Goal: Participate in discussion: Engage in conversation with other users on a specific topic

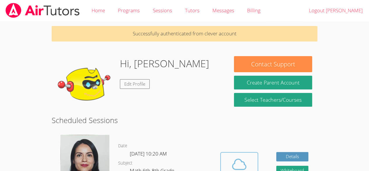
click at [230, 152] on button "Cloud Room" at bounding box center [239, 168] width 38 height 33
click at [244, 160] on icon at bounding box center [239, 164] width 13 height 10
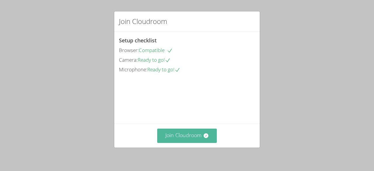
click at [192, 135] on button "Join Cloudroom" at bounding box center [187, 135] width 60 height 14
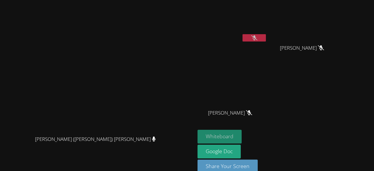
click at [197, 137] on button "Whiteboard" at bounding box center [219, 137] width 44 height 14
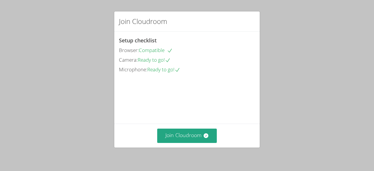
click at [223, 170] on div "Join Cloudroom Setup checklist Browser: Compatible Camera: Ready to go! Microph…" at bounding box center [187, 85] width 374 height 171
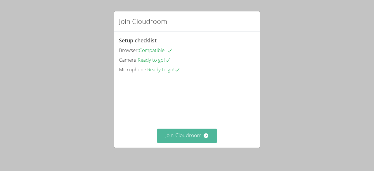
click at [183, 132] on button "Join Cloudroom" at bounding box center [187, 135] width 60 height 14
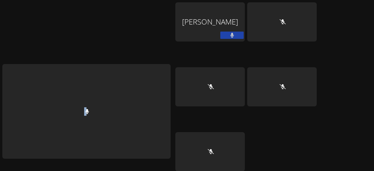
click at [183, 132] on div "Joao Lucas Reis Whiteboard Google Doc Share Your Screen" at bounding box center [187, 85] width 374 height 171
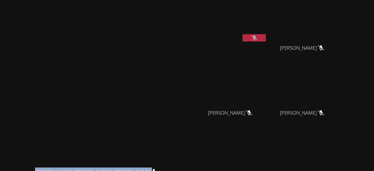
scroll to position [74, 0]
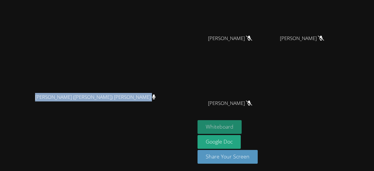
click at [242, 127] on button "Whiteboard" at bounding box center [219, 127] width 44 height 14
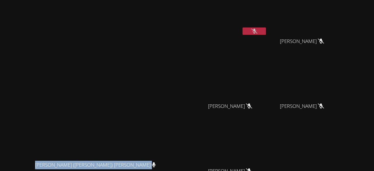
scroll to position [0, 0]
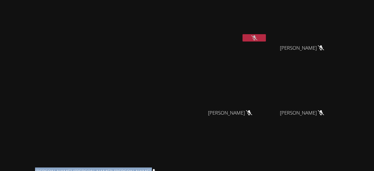
click at [266, 35] on button at bounding box center [253, 37] width 23 height 7
click at [324, 44] on span "[PERSON_NAME]" at bounding box center [302, 48] width 44 height 8
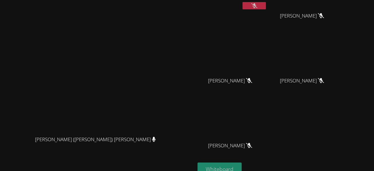
click at [242, 163] on button "Whiteboard" at bounding box center [219, 169] width 44 height 14
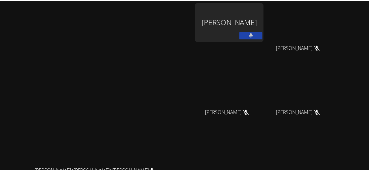
scroll to position [74, 0]
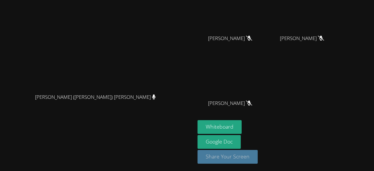
click at [258, 153] on button "Share Your Screen" at bounding box center [227, 157] width 60 height 14
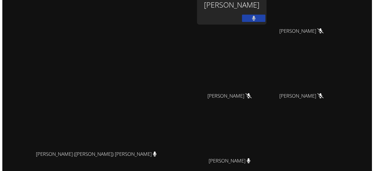
scroll to position [0, 0]
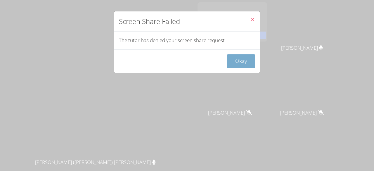
click at [244, 58] on button "Okay" at bounding box center [241, 61] width 28 height 14
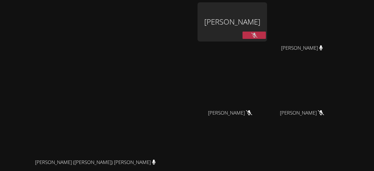
scroll to position [55, 0]
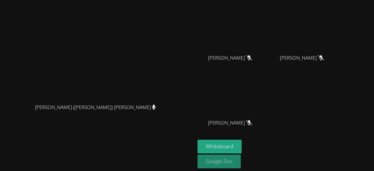
click at [241, 165] on link "Google Doc" at bounding box center [218, 161] width 43 height 14
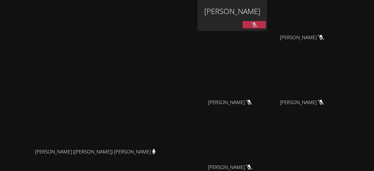
scroll to position [0, 0]
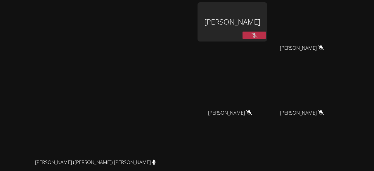
click at [267, 44] on div "[PERSON_NAME]" at bounding box center [232, 33] width 70 height 62
click at [263, 19] on div "[PERSON_NAME]" at bounding box center [232, 21] width 70 height 39
click at [267, 25] on div "[PERSON_NAME]" at bounding box center [232, 21] width 70 height 39
click at [259, 25] on div "[PERSON_NAME]" at bounding box center [232, 21] width 70 height 39
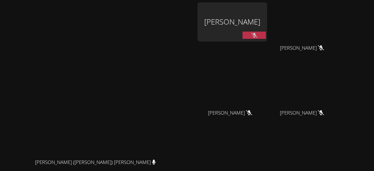
click at [239, 24] on div "[PERSON_NAME]" at bounding box center [232, 21] width 70 height 39
click at [193, 14] on div "Jacqueline (Jackie) Reynoza Jacqueline (Jackie) Reynoza" at bounding box center [97, 113] width 190 height 223
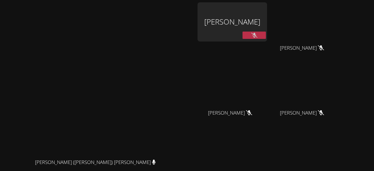
click at [193, 14] on div "Jacqueline (Jackie) Reynoza Jacqueline (Jackie) Reynoza" at bounding box center [97, 113] width 190 height 223
drag, startPoint x: 196, startPoint y: 14, endPoint x: 267, endPoint y: -25, distance: 81.3
click at [267, 0] on html "[PERSON_NAME] ([PERSON_NAME]) [PERSON_NAME] ([PERSON_NAME]) [PERSON_NAME] [PERS…" at bounding box center [187, 85] width 374 height 171
click at [253, 20] on div "[PERSON_NAME]" at bounding box center [232, 21] width 70 height 39
click at [267, 68] on video at bounding box center [232, 86] width 70 height 39
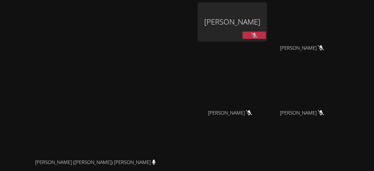
click at [266, 36] on button at bounding box center [253, 35] width 23 height 7
click at [266, 32] on button at bounding box center [253, 35] width 23 height 7
drag, startPoint x: 279, startPoint y: 29, endPoint x: 281, endPoint y: 26, distance: 3.1
click at [267, 26] on div "[PERSON_NAME]" at bounding box center [232, 21] width 70 height 39
click at [256, 35] on icon at bounding box center [254, 35] width 4 height 5
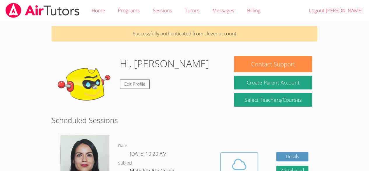
click at [233, 156] on icon at bounding box center [239, 164] width 16 height 16
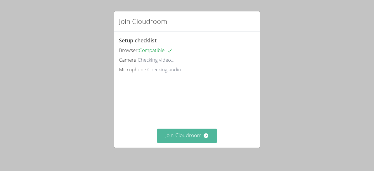
click at [188, 136] on button "Join Cloudroom" at bounding box center [187, 135] width 60 height 14
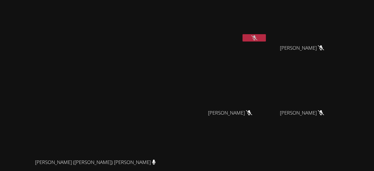
scroll to position [55, 0]
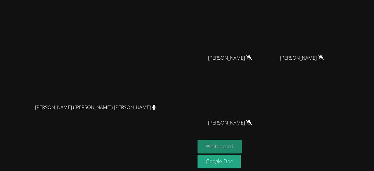
click at [242, 148] on button "Whiteboard" at bounding box center [219, 147] width 44 height 14
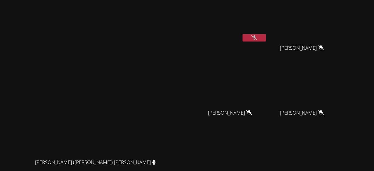
click at [334, 29] on video at bounding box center [304, 21] width 70 height 39
click at [333, 27] on video at bounding box center [304, 21] width 70 height 39
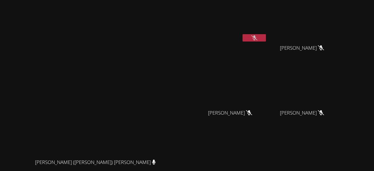
click at [333, 27] on video at bounding box center [304, 21] width 70 height 39
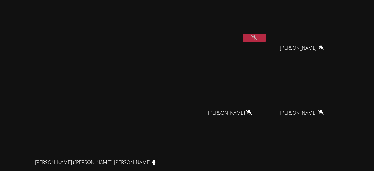
click at [333, 27] on video at bounding box center [304, 21] width 70 height 39
click at [266, 35] on button at bounding box center [253, 37] width 23 height 7
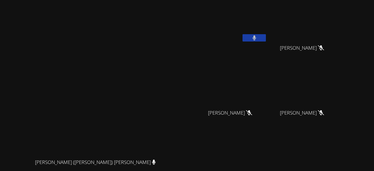
click at [266, 37] on button at bounding box center [253, 37] width 23 height 7
click at [266, 36] on button at bounding box center [253, 37] width 23 height 7
click at [336, 118] on div "[PERSON_NAME]" at bounding box center [304, 117] width 70 height 23
click at [327, 96] on video at bounding box center [304, 86] width 70 height 39
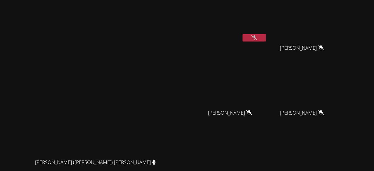
click at [141, 48] on video at bounding box center [98, 101] width 88 height 107
click at [245, 13] on video at bounding box center [232, 21] width 70 height 39
drag, startPoint x: 245, startPoint y: 13, endPoint x: 272, endPoint y: -24, distance: 45.6
click at [272, 0] on html "[PERSON_NAME] ([PERSON_NAME]) [PERSON_NAME] ([PERSON_NAME]) [PERSON_NAME] [PERS…" at bounding box center [187, 85] width 374 height 171
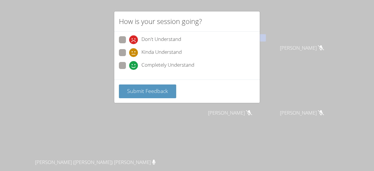
click at [129, 57] on span at bounding box center [129, 57] width 0 height 0
click at [129, 53] on input "Kinda Understand" at bounding box center [131, 51] width 5 height 5
radio input "true"
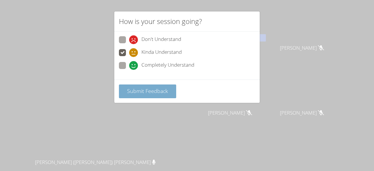
click at [151, 87] on span "Submit Feedback" at bounding box center [147, 90] width 41 height 7
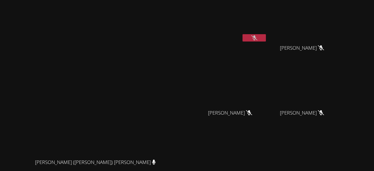
click at [257, 36] on icon at bounding box center [254, 37] width 6 height 5
